Goal: Transaction & Acquisition: Purchase product/service

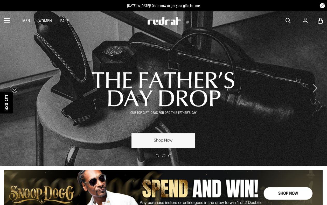
click at [158, 135] on link "1 / 3" at bounding box center [163, 88] width 327 height 155
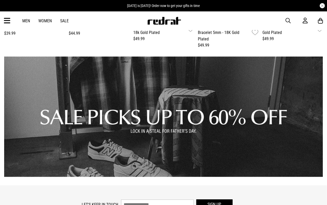
scroll to position [585, 0]
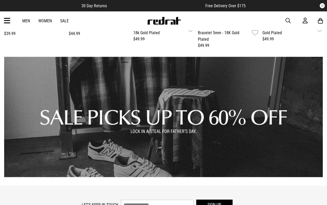
click at [5, 17] on icon at bounding box center [7, 21] width 6 height 9
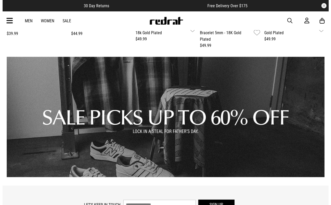
scroll to position [590, 0]
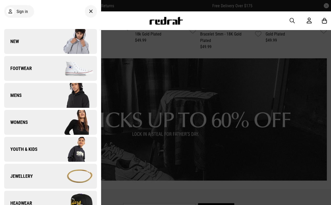
click at [34, 95] on link "Mens" at bounding box center [50, 95] width 93 height 25
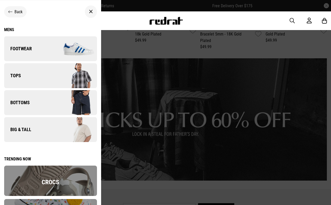
click at [51, 129] on img at bounding box center [73, 130] width 46 height 26
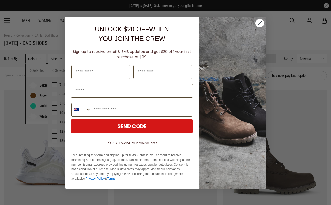
click at [257, 21] on circle "Close dialog" at bounding box center [260, 23] width 9 height 9
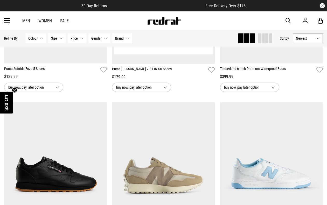
scroll to position [162, 0]
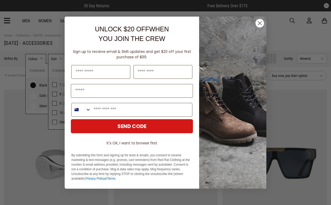
click at [17, 152] on div "Close dialog UNLOCK $20 OFF WHEN YOU JOIN THE CREW Sign up to receive email & S…" at bounding box center [165, 102] width 331 height 205
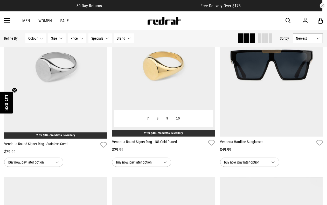
scroll to position [227, 0]
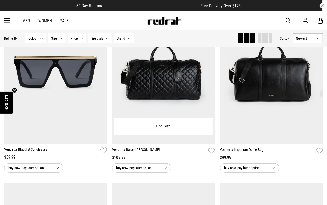
scroll to position [259, 0]
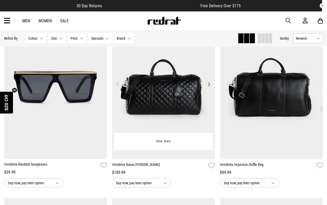
click at [207, 84] on button "Next" at bounding box center [209, 84] width 6 height 6
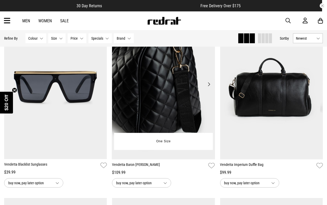
click at [208, 84] on button "Next" at bounding box center [209, 84] width 6 height 6
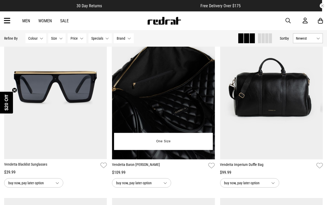
click at [208, 85] on button "Next" at bounding box center [209, 84] width 6 height 6
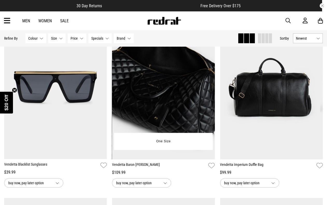
click at [208, 86] on button "Next" at bounding box center [209, 84] width 6 height 6
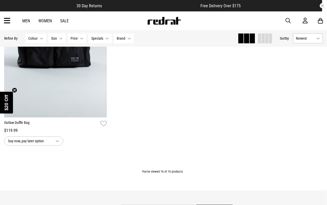
scroll to position [1036, 0]
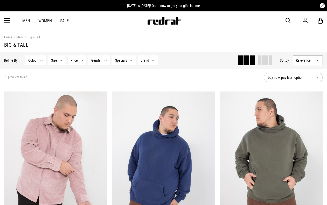
click at [305, 60] on span "Relevance" at bounding box center [304, 60] width 18 height 4
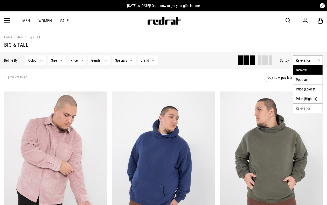
click at [307, 70] on li "Newest" at bounding box center [307, 69] width 29 height 9
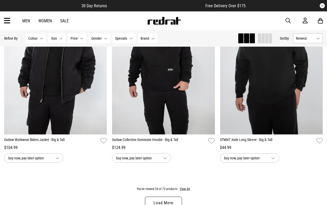
scroll to position [1448, 0]
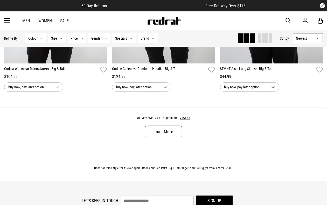
click at [175, 137] on link "Load More" at bounding box center [163, 132] width 37 height 12
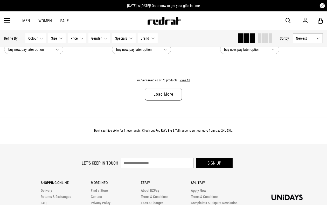
scroll to position [2904, 0]
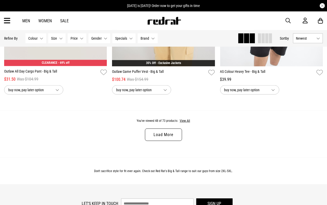
click at [176, 141] on link "Load More" at bounding box center [163, 134] width 37 height 12
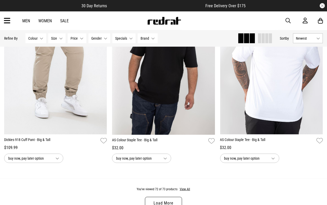
scroll to position [4426, 0]
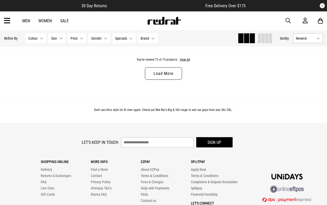
click at [176, 80] on link "Load More" at bounding box center [163, 73] width 37 height 12
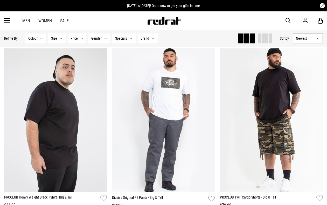
scroll to position [3502, 0]
